Goal: Task Accomplishment & Management: Use online tool/utility

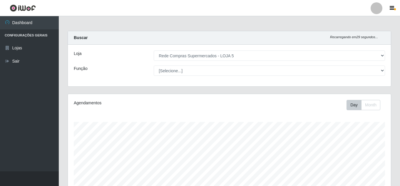
select select "397"
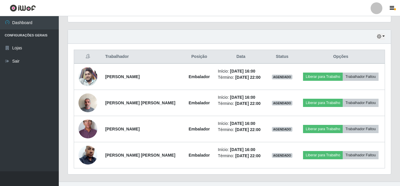
scroll to position [204, 0]
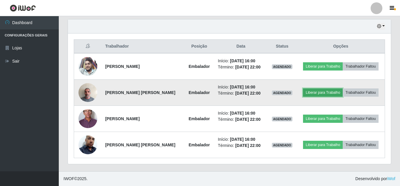
click at [329, 92] on button "Liberar para Trabalho" at bounding box center [323, 93] width 40 height 8
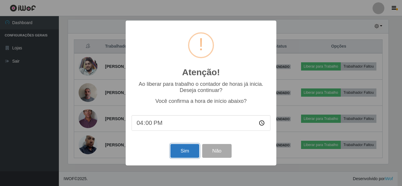
click at [185, 148] on button "Sim" at bounding box center [184, 151] width 29 height 14
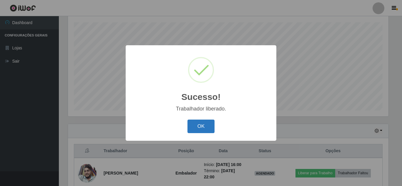
click at [198, 125] on button "OK" at bounding box center [200, 127] width 27 height 14
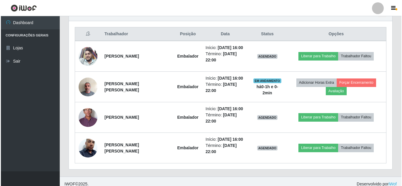
scroll to position [217, 0]
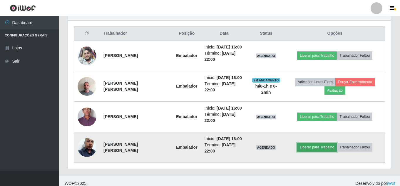
click at [324, 148] on button "Liberar para Trabalho" at bounding box center [317, 147] width 40 height 8
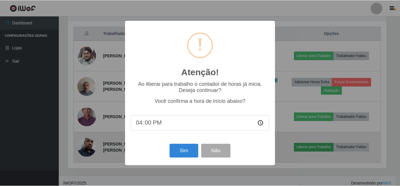
scroll to position [122, 320]
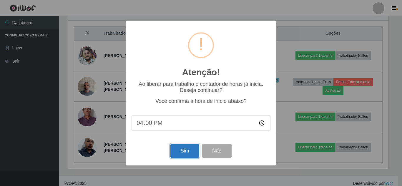
click at [183, 153] on button "Sim" at bounding box center [184, 151] width 29 height 14
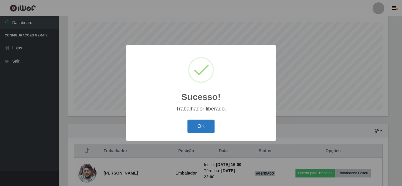
click at [214, 128] on button "OK" at bounding box center [200, 127] width 27 height 14
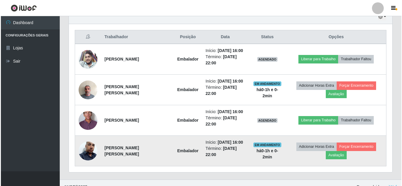
scroll to position [222, 0]
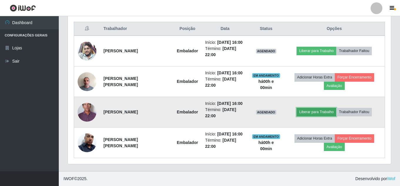
click at [325, 112] on button "Liberar para Trabalho" at bounding box center [317, 112] width 40 height 8
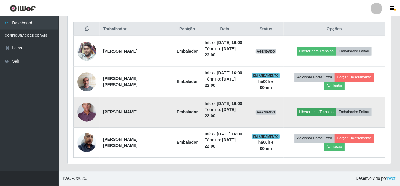
scroll to position [122, 320]
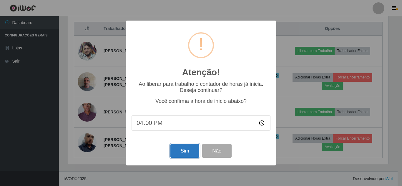
click at [178, 153] on button "Sim" at bounding box center [184, 151] width 29 height 14
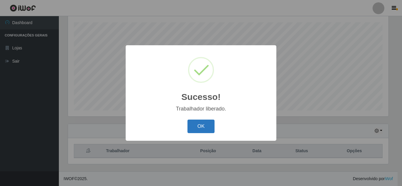
click at [205, 126] on button "OK" at bounding box center [200, 127] width 27 height 14
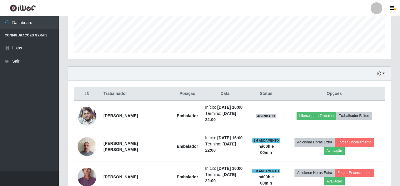
scroll to position [159, 0]
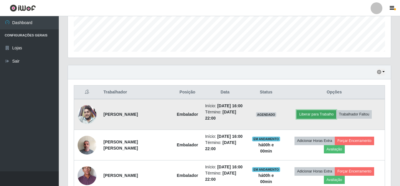
click at [326, 111] on button "Liberar para Trabalho" at bounding box center [317, 114] width 40 height 8
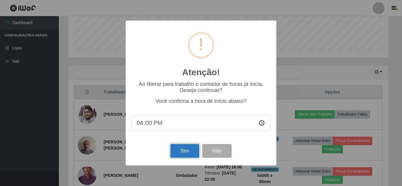
click at [177, 152] on button "Sim" at bounding box center [184, 151] width 29 height 14
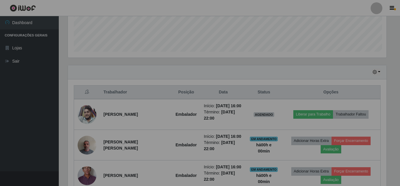
scroll to position [122, 323]
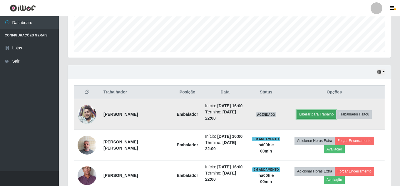
click at [310, 115] on button "Liberar para Trabalho" at bounding box center [317, 114] width 40 height 8
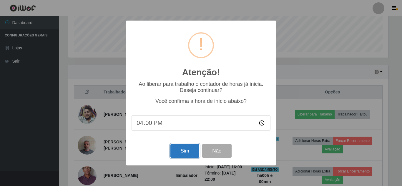
click at [188, 152] on button "Sim" at bounding box center [184, 151] width 29 height 14
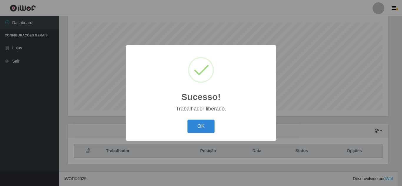
click at [200, 125] on button "OK" at bounding box center [200, 127] width 27 height 14
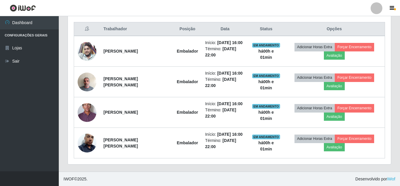
scroll to position [222, 0]
